Goal: Check status: Check status

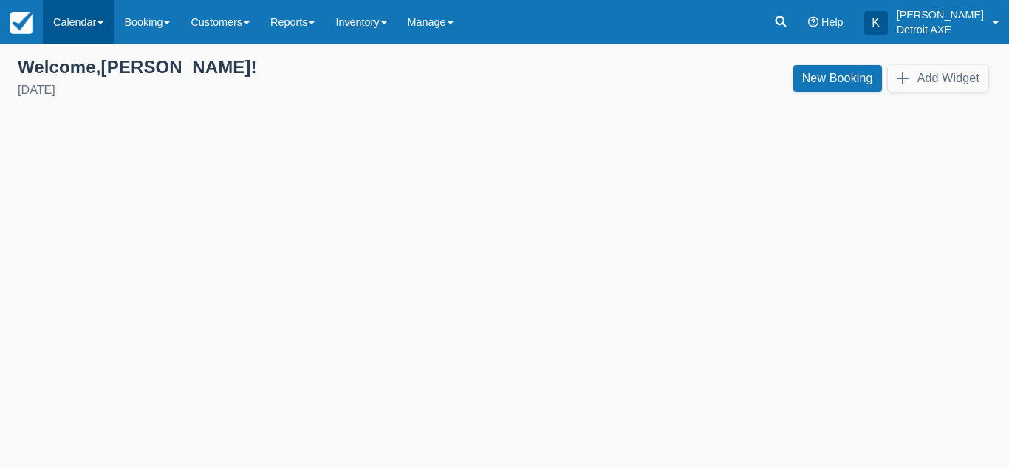
click at [66, 20] on link "Calendar" at bounding box center [78, 22] width 71 height 44
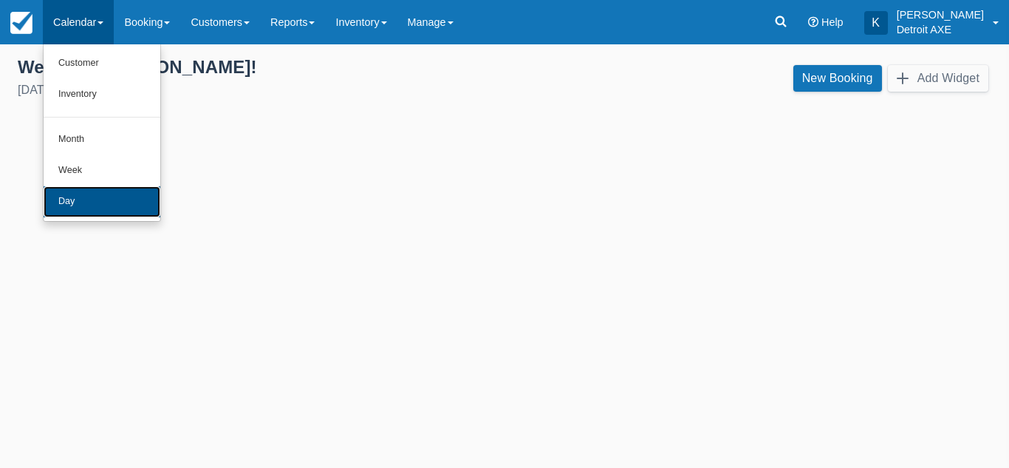
click at [77, 202] on link "Day" at bounding box center [102, 201] width 117 height 31
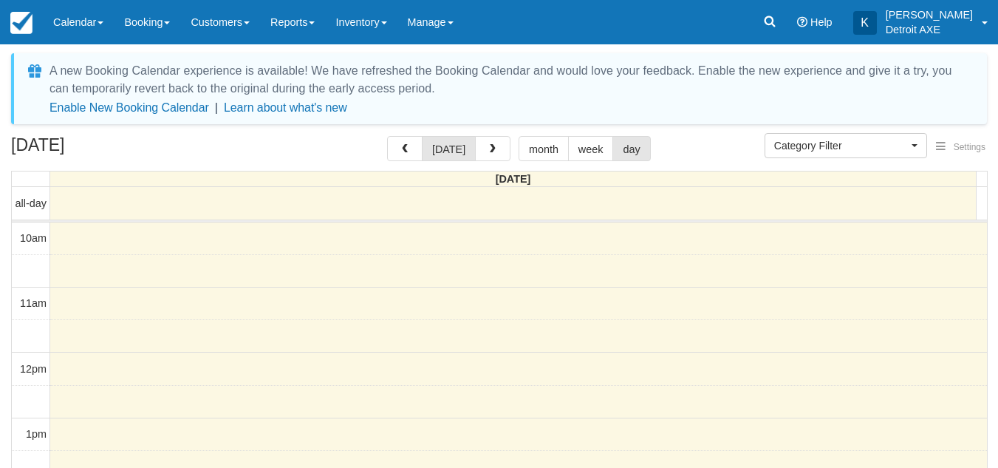
select select
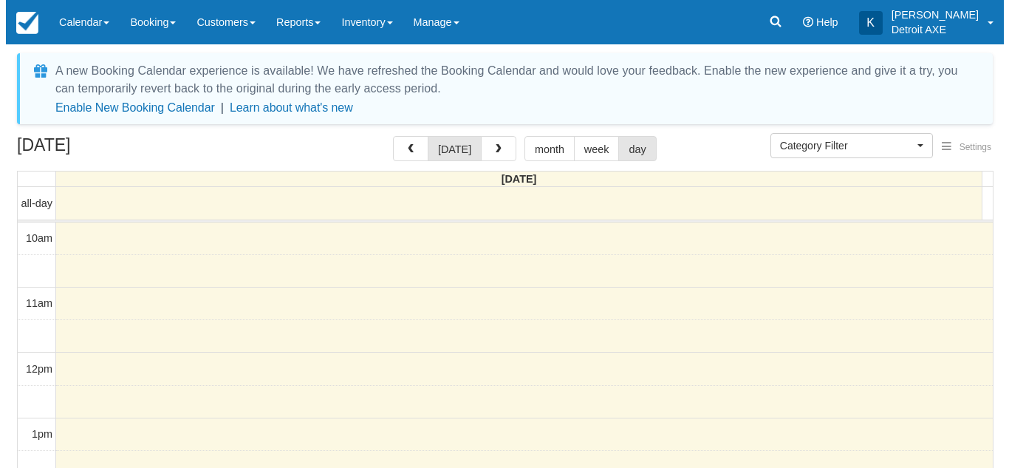
scroll to position [392, 0]
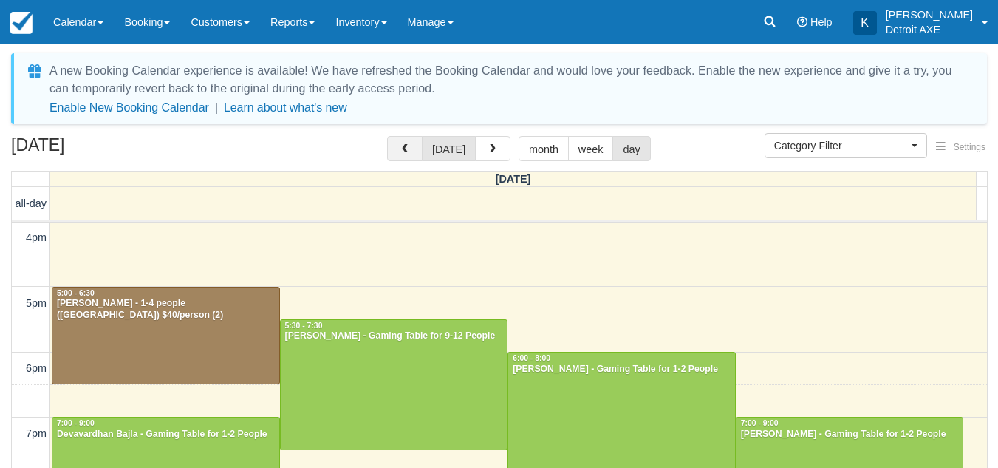
click at [400, 152] on button "button" at bounding box center [404, 148] width 35 height 25
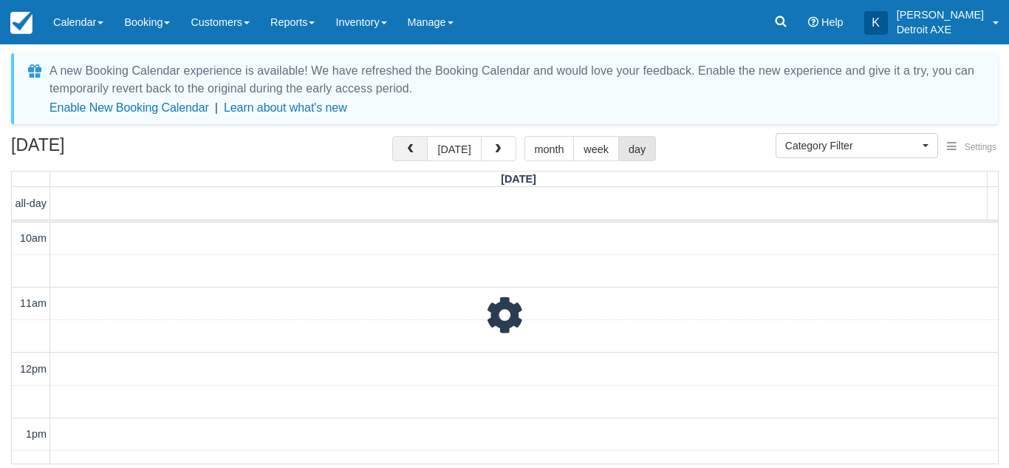
scroll to position [392, 0]
click at [400, 152] on button "button" at bounding box center [409, 148] width 35 height 25
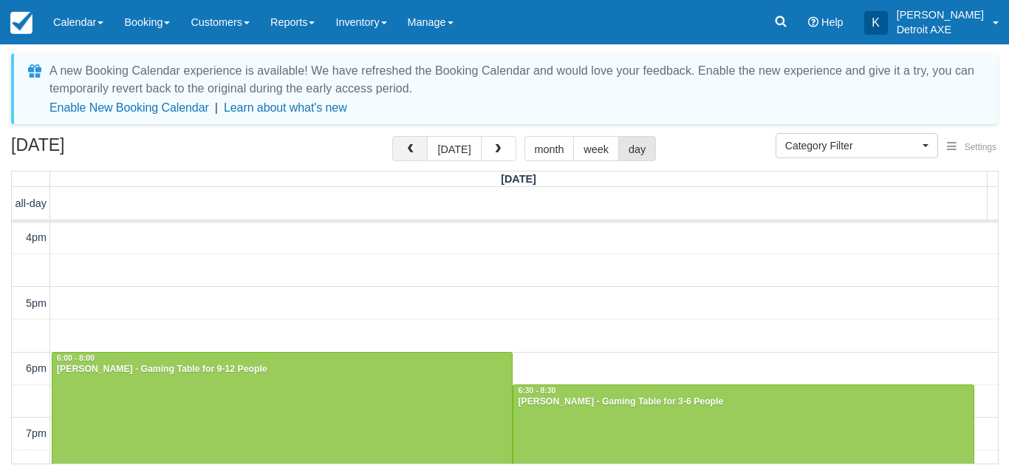
click at [400, 152] on button "button" at bounding box center [409, 148] width 35 height 25
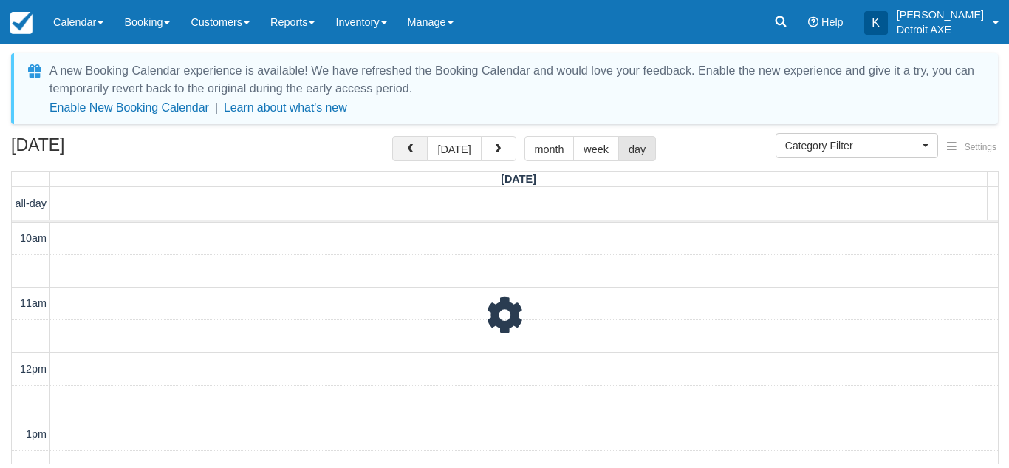
scroll to position [392, 0]
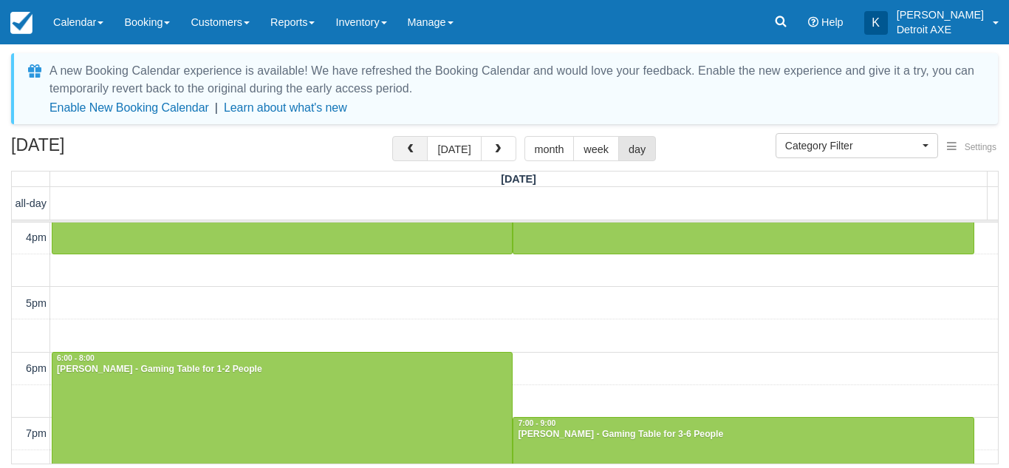
click at [400, 152] on button "button" at bounding box center [409, 148] width 35 height 25
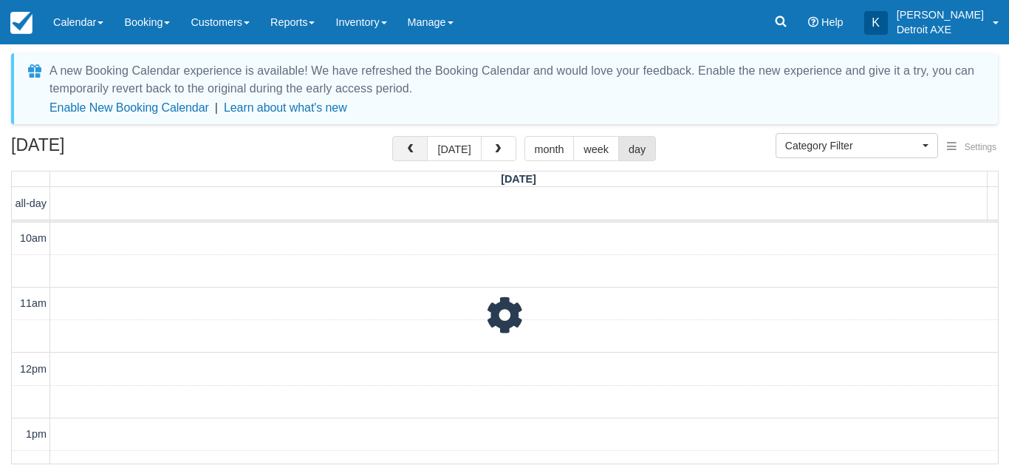
scroll to position [392, 0]
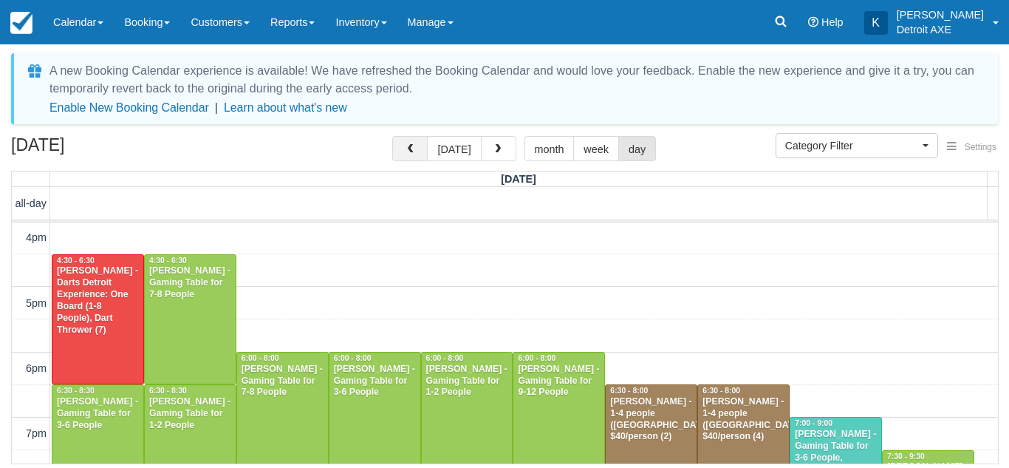
click at [400, 152] on button "button" at bounding box center [409, 148] width 35 height 25
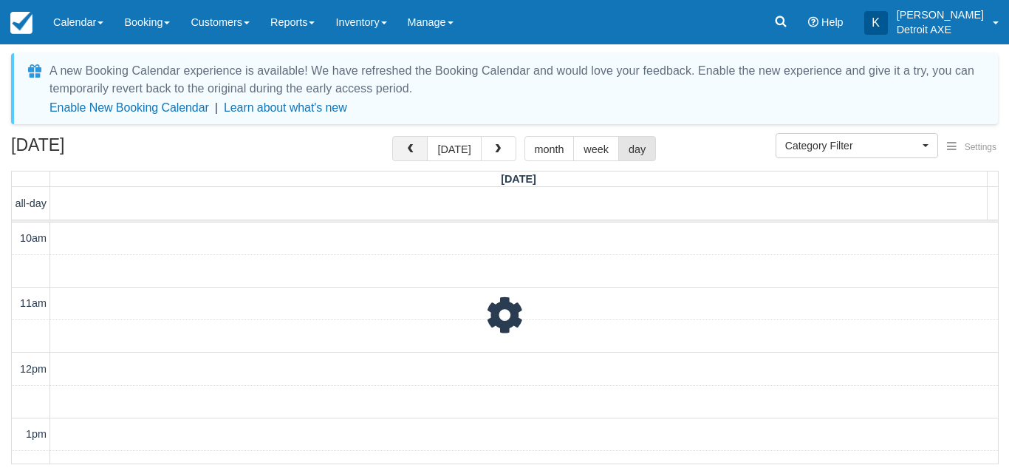
scroll to position [392, 0]
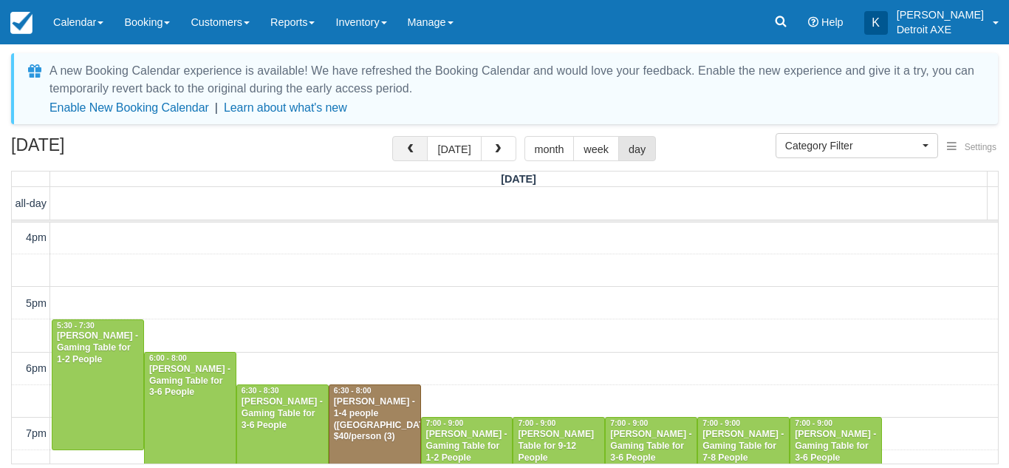
click at [400, 152] on button "button" at bounding box center [409, 148] width 35 height 25
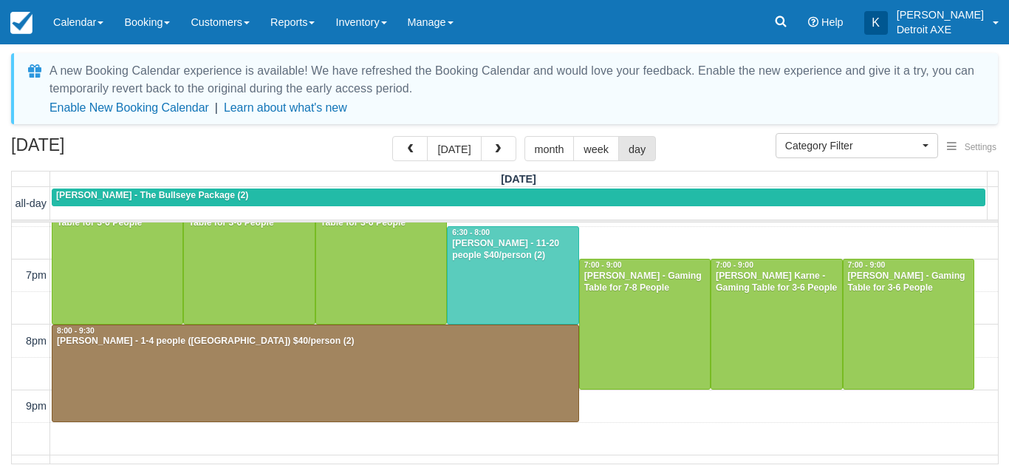
scroll to position [551, 0]
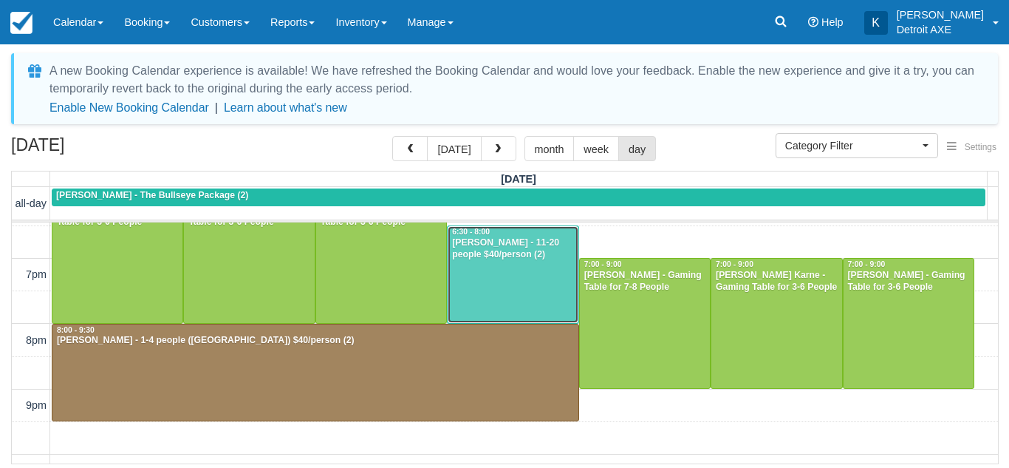
click at [507, 282] on div at bounding box center [513, 274] width 130 height 97
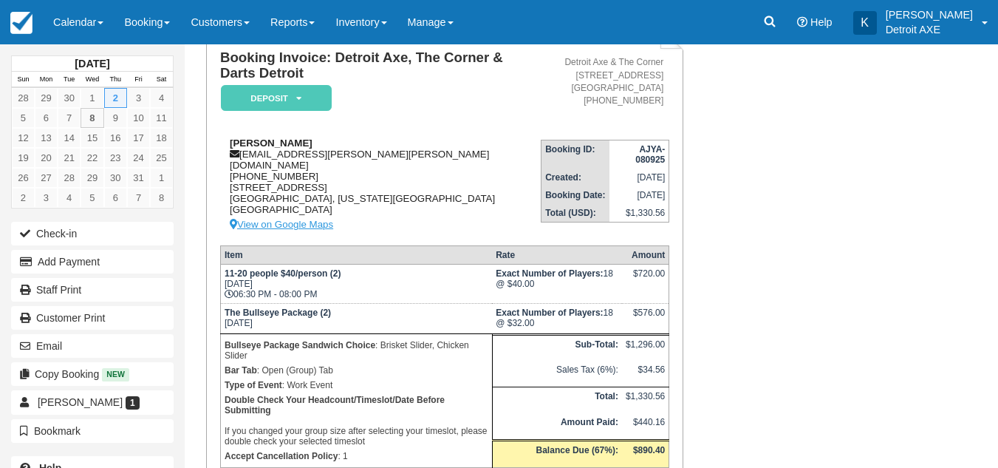
scroll to position [129, 0]
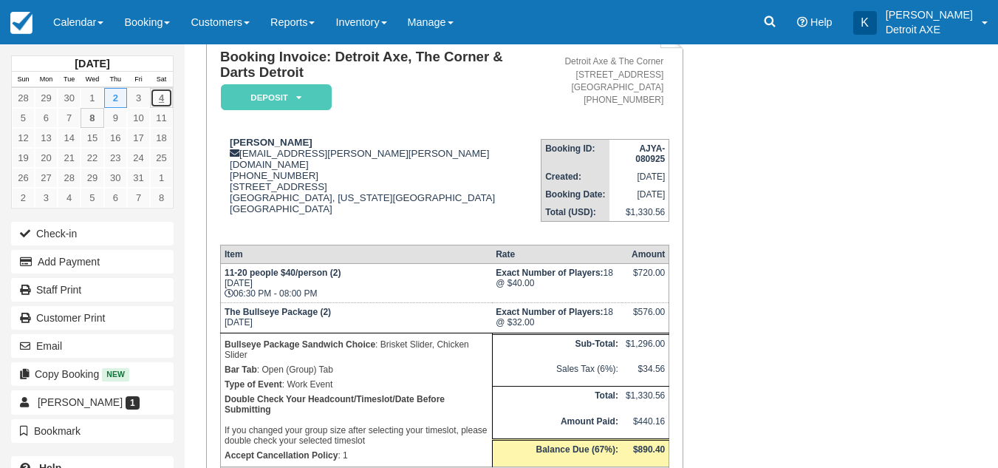
click at [160, 104] on link "4" at bounding box center [161, 98] width 23 height 20
